Goal: Information Seeking & Learning: Learn about a topic

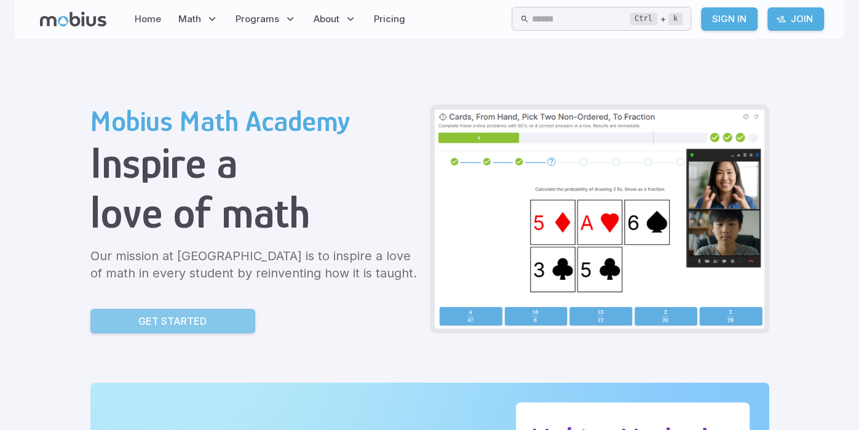
click at [191, 320] on p "Get Started" at bounding box center [172, 321] width 68 height 15
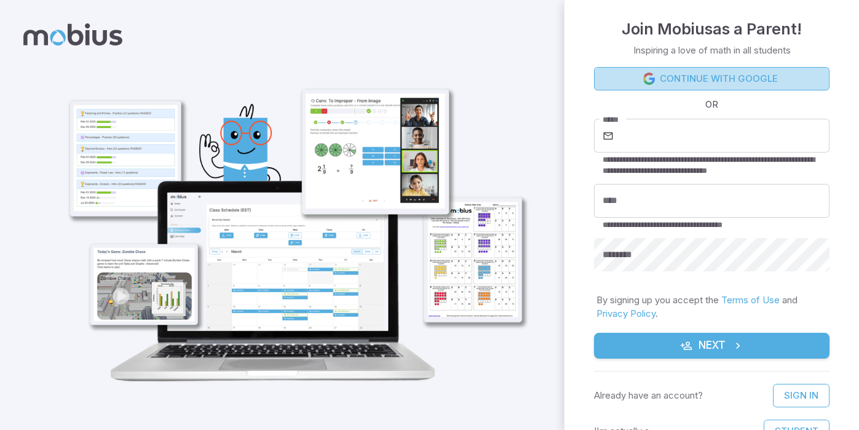
click at [706, 80] on link "Continue with Google" at bounding box center [712, 78] width 236 height 23
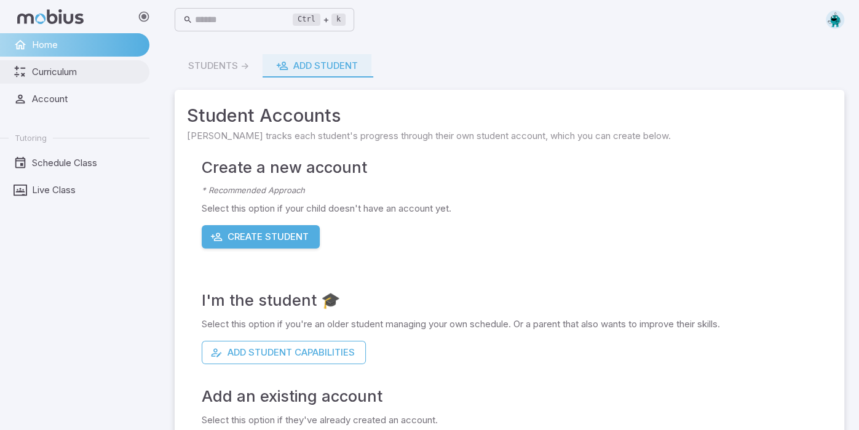
click at [94, 81] on link "Curriculum" at bounding box center [74, 71] width 149 height 23
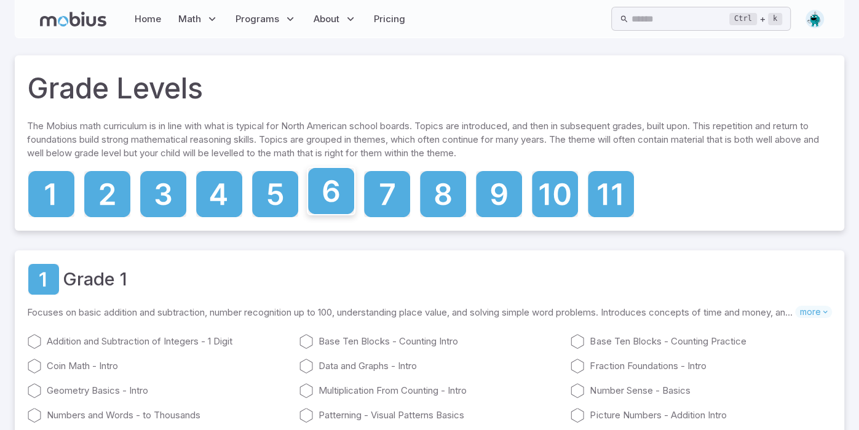
click at [347, 191] on icon at bounding box center [331, 191] width 46 height 46
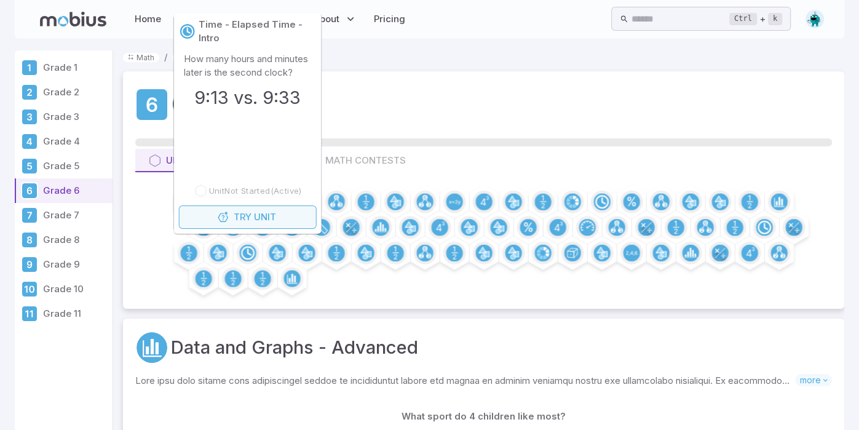
click at [254, 224] on button "Try Unit" at bounding box center [248, 216] width 138 height 23
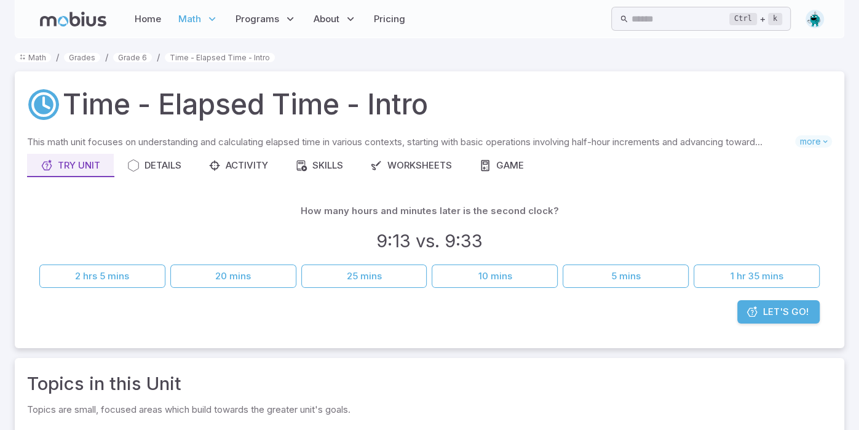
click at [254, 224] on div "How many hours and minutes later is the second clock? 9:13 vs. 9:33" at bounding box center [429, 229] width 781 height 60
click at [255, 267] on button "20 mins" at bounding box center [233, 276] width 126 height 23
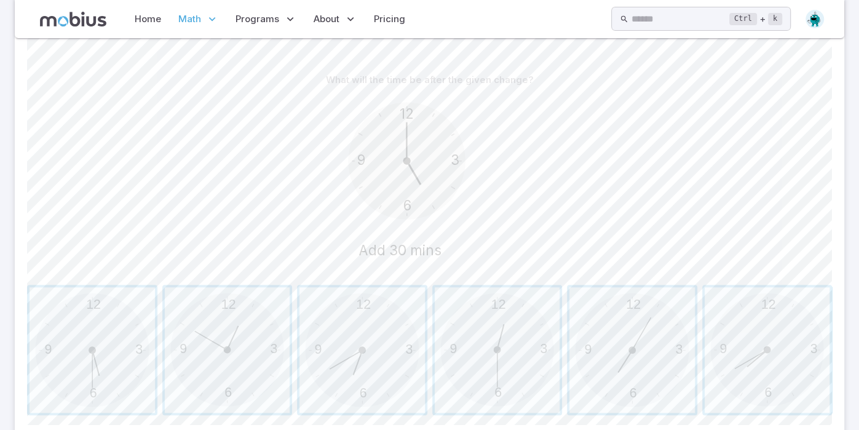
scroll to position [295, 0]
click at [257, 370] on span "button" at bounding box center [227, 347] width 125 height 125
click at [356, 335] on span "button" at bounding box center [362, 347] width 125 height 125
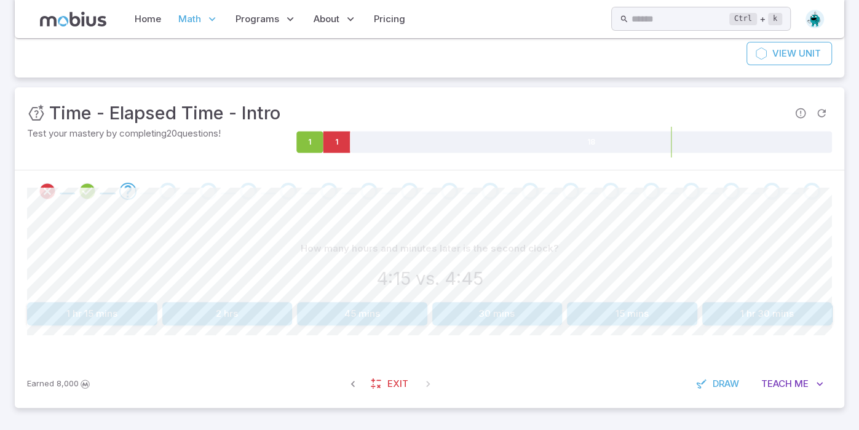
scroll to position [124, 0]
drag, startPoint x: 467, startPoint y: 319, endPoint x: 507, endPoint y: 330, distance: 41.3
click at [507, 330] on div "How many hours and minutes later is the second clock? 4:15 vs. 4:45 1 hr 15 min…" at bounding box center [429, 287] width 805 height 148
click at [503, 320] on button "30 mins" at bounding box center [497, 314] width 130 height 23
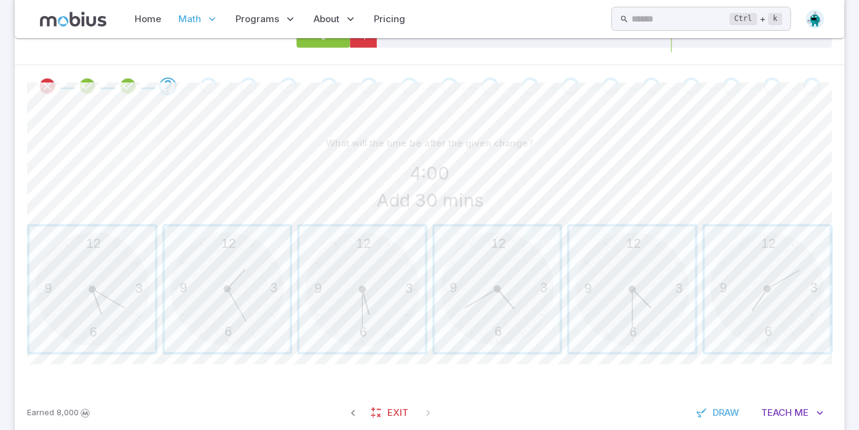
scroll to position [231, 0]
click at [656, 306] on span "button" at bounding box center [632, 287] width 125 height 125
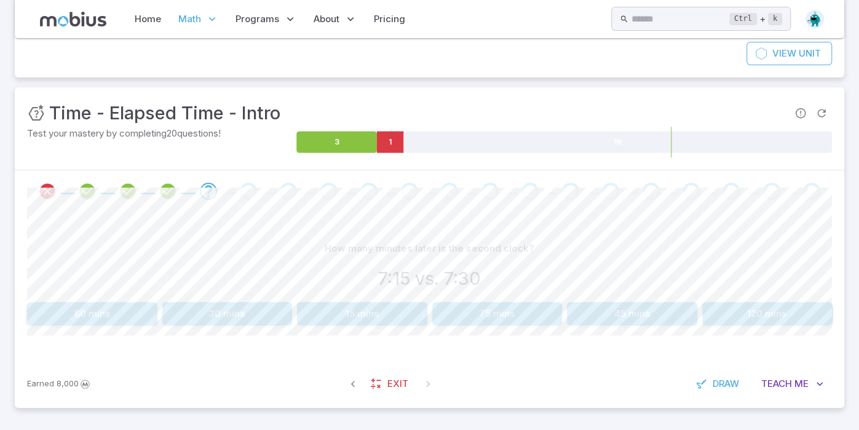
scroll to position [124, 0]
click at [413, 324] on button "15 mins" at bounding box center [362, 314] width 130 height 23
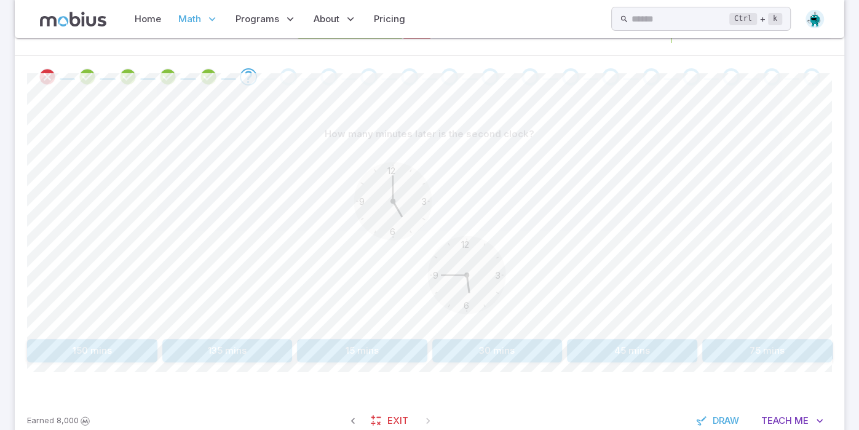
scroll to position [242, 0]
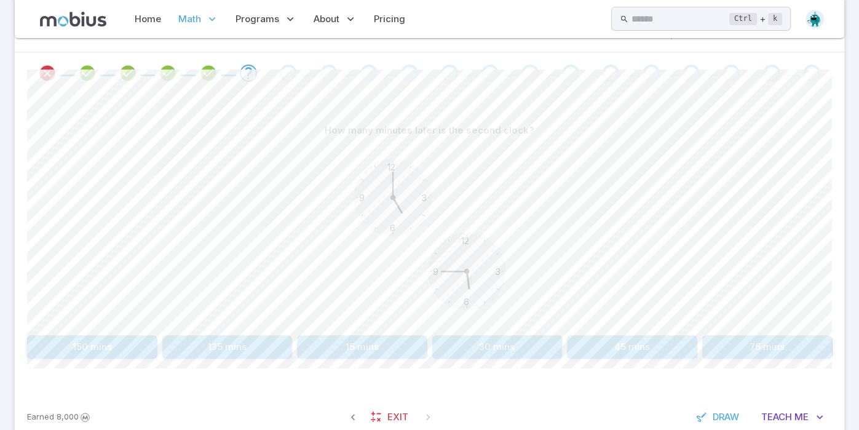
click at [583, 342] on button "45 mins" at bounding box center [632, 346] width 130 height 23
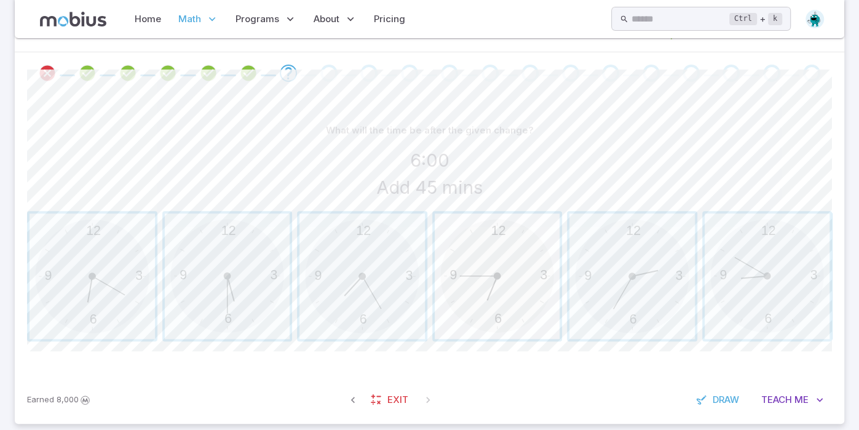
click at [525, 290] on span "button" at bounding box center [497, 275] width 125 height 125
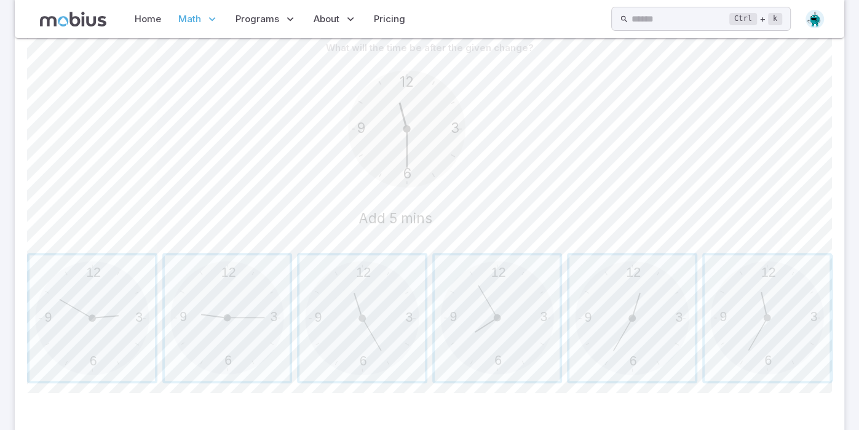
scroll to position [325, 0]
click at [722, 316] on span "button" at bounding box center [767, 317] width 125 height 125
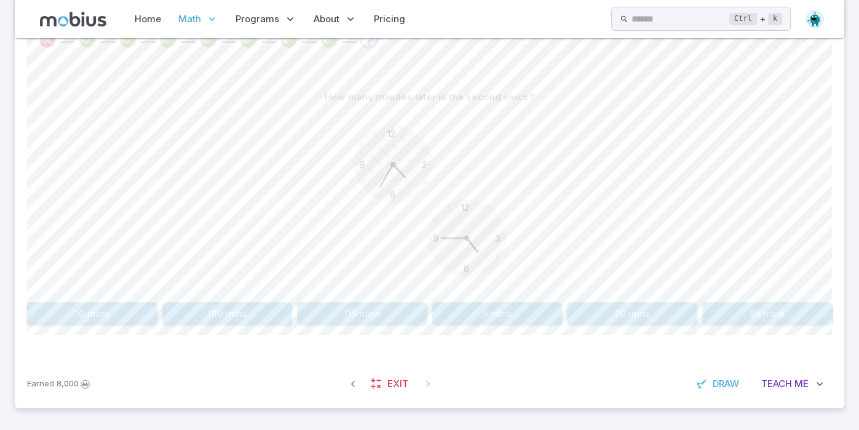
scroll to position [275, 0]
click at [135, 320] on button "10 mins" at bounding box center [92, 314] width 130 height 23
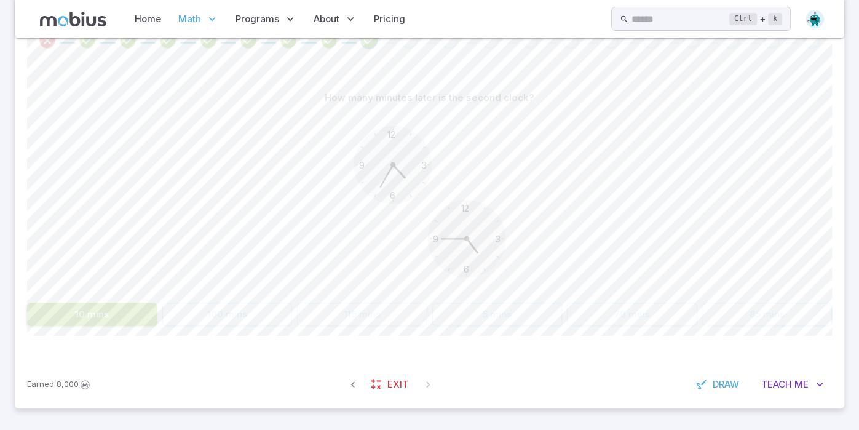
scroll to position [257, 0]
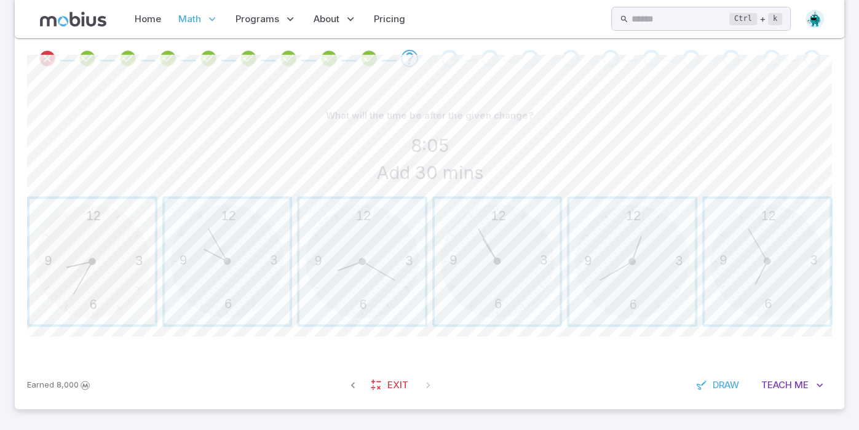
click at [116, 272] on span "button" at bounding box center [92, 261] width 125 height 125
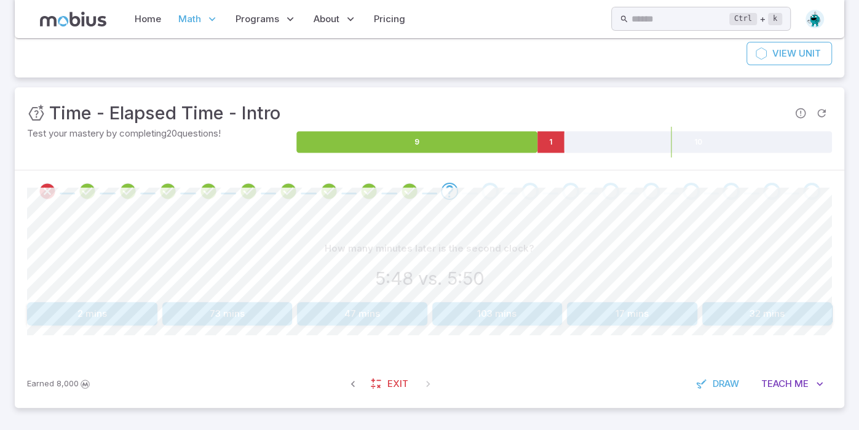
scroll to position [124, 0]
click at [120, 312] on button "2 mins" at bounding box center [92, 314] width 130 height 23
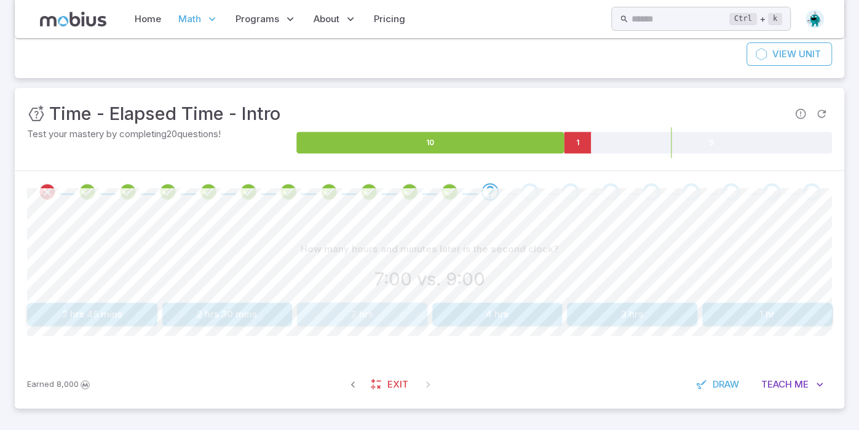
click at [319, 303] on button "2 hrs" at bounding box center [362, 314] width 130 height 23
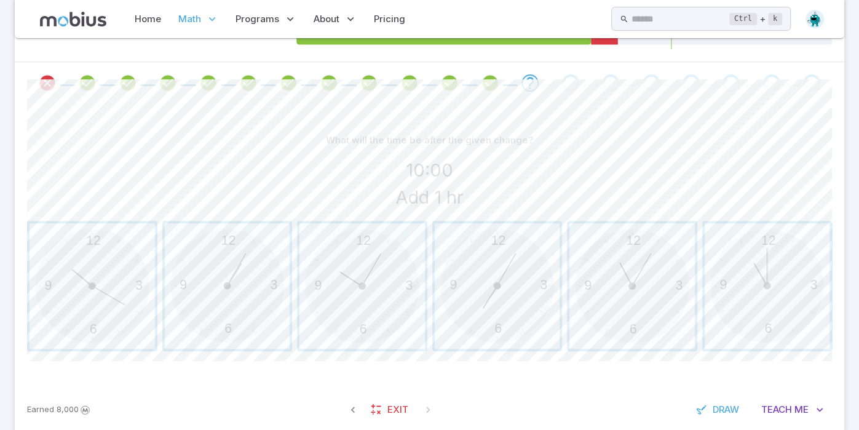
scroll to position [257, 0]
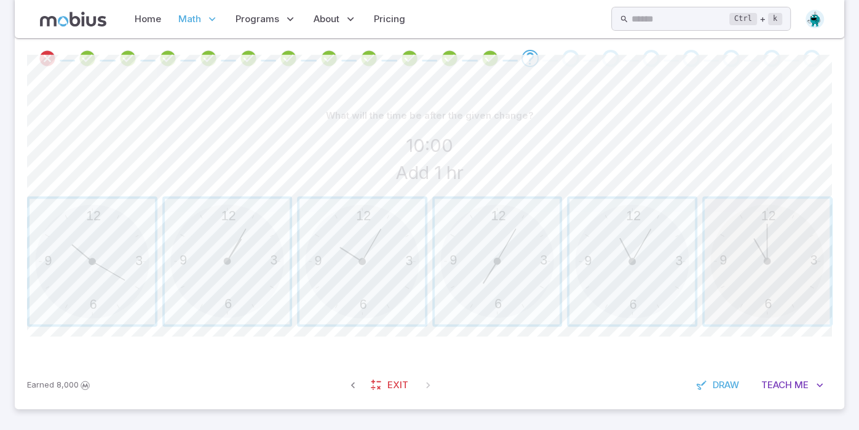
click at [714, 290] on span "button" at bounding box center [767, 261] width 125 height 125
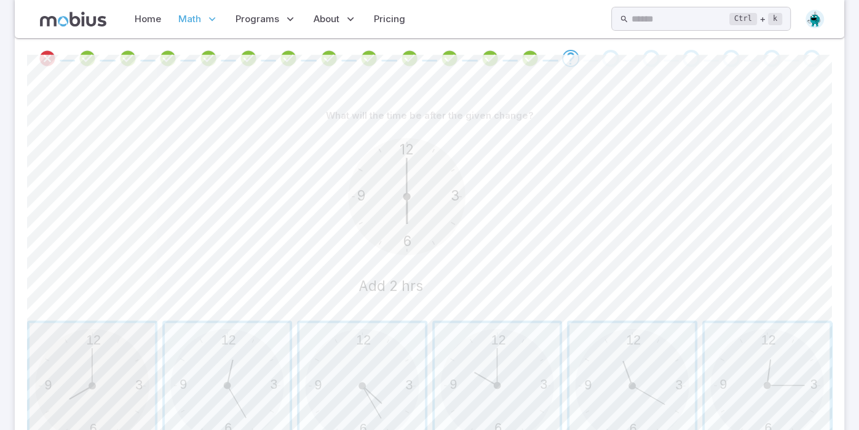
click at [123, 390] on span "button" at bounding box center [92, 385] width 125 height 125
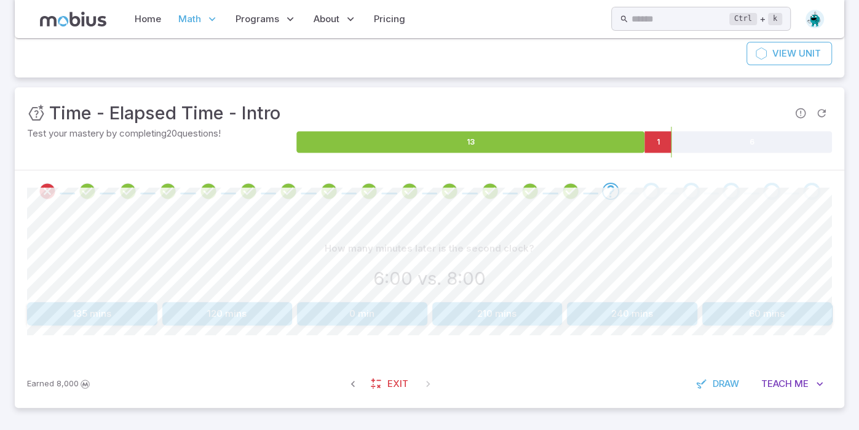
scroll to position [124, 0]
click at [245, 320] on button "120 mins" at bounding box center [227, 314] width 130 height 23
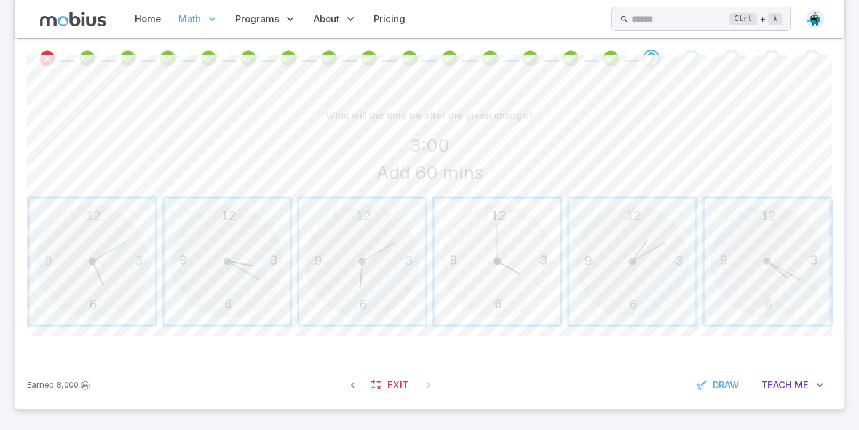
scroll to position [257, 0]
click at [516, 276] on span "button" at bounding box center [497, 261] width 125 height 125
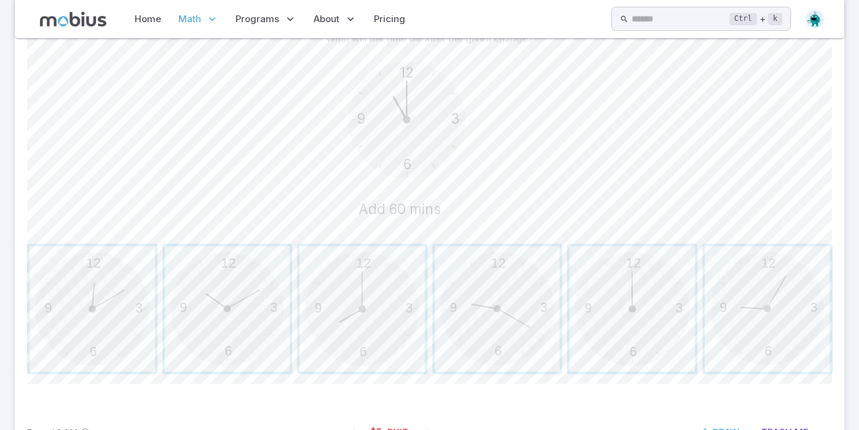
scroll to position [338, 0]
click at [563, 290] on div "12 6 3 9 12 6 3 9 12 6 3 9 12 6 3 9 12 6 3 9 12 6 3 9" at bounding box center [429, 304] width 805 height 130
click at [596, 292] on span "button" at bounding box center [632, 304] width 125 height 125
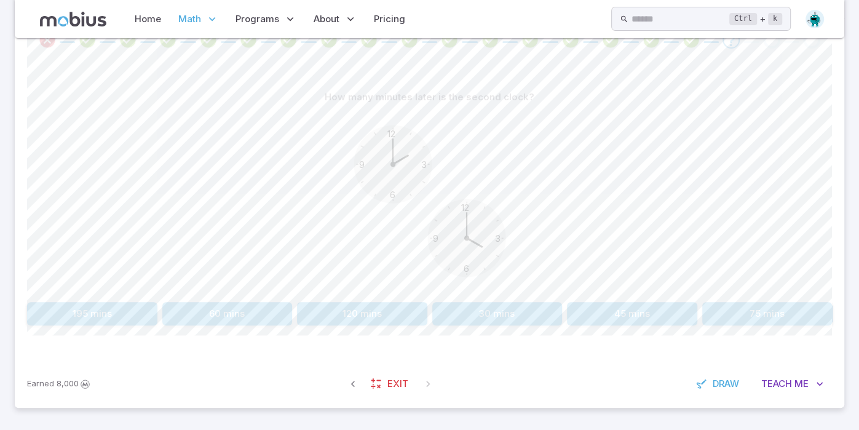
scroll to position [275, 0]
click at [255, 324] on button "60 mins" at bounding box center [227, 314] width 130 height 23
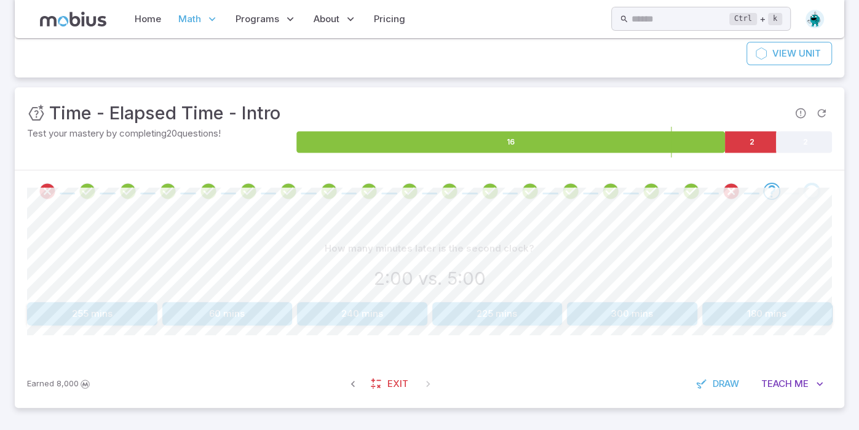
scroll to position [124, 0]
click at [731, 324] on button "180 mins" at bounding box center [768, 314] width 130 height 23
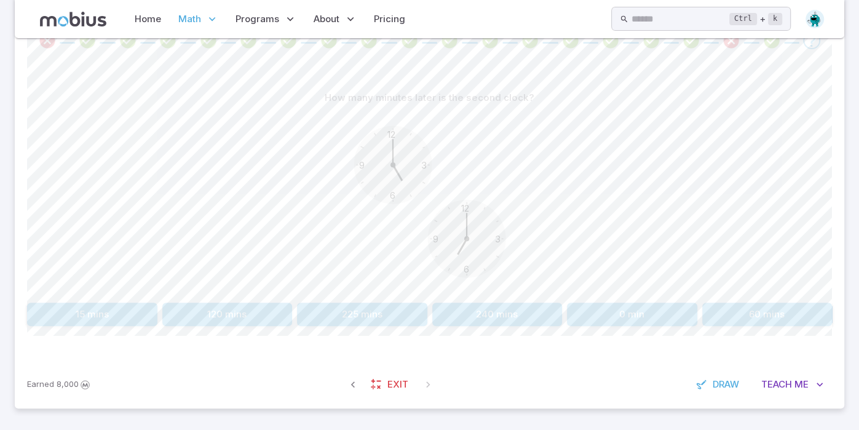
scroll to position [274, 0]
click at [261, 322] on button "120 mins" at bounding box center [227, 315] width 130 height 23
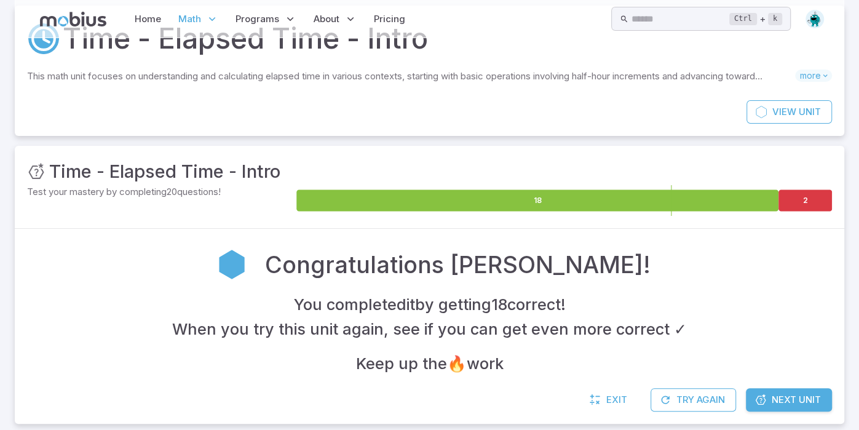
scroll to position [81, 0]
